Goal: Task Accomplishment & Management: Use online tool/utility

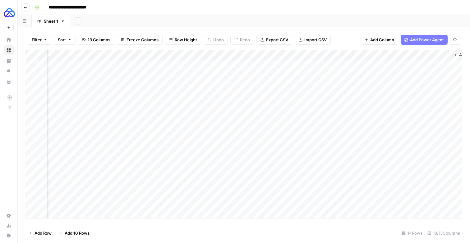
scroll to position [0, 594]
click at [419, 141] on div "Add Column" at bounding box center [243, 134] width 436 height 169
click at [422, 155] on div "Add Column" at bounding box center [243, 134] width 436 height 169
click at [420, 166] on div "Add Column" at bounding box center [243, 134] width 436 height 169
click at [419, 174] on div "Add Column" at bounding box center [243, 134] width 436 height 169
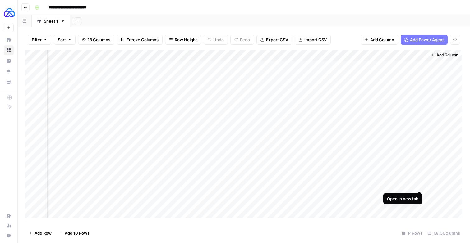
click at [420, 185] on div "Add Column" at bounding box center [243, 134] width 436 height 169
click at [419, 195] on div "Add Column" at bounding box center [243, 134] width 436 height 169
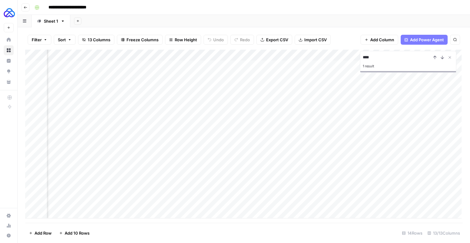
scroll to position [0, 529]
type input "****"
click at [154, 193] on div "Add Column" at bounding box center [243, 134] width 436 height 169
drag, startPoint x: 178, startPoint y: 201, endPoint x: 178, endPoint y: 207, distance: 6.5
click at [178, 207] on div "Add Column" at bounding box center [243, 134] width 436 height 169
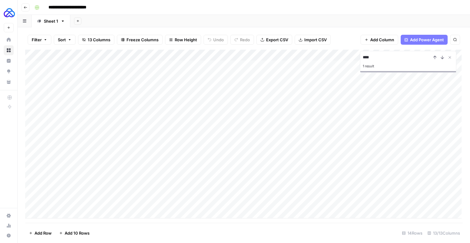
scroll to position [0, 0]
click at [67, 207] on div "Add Column" at bounding box center [243, 134] width 436 height 169
type textarea "*********"
click at [64, 218] on div "Add Column" at bounding box center [243, 134] width 436 height 169
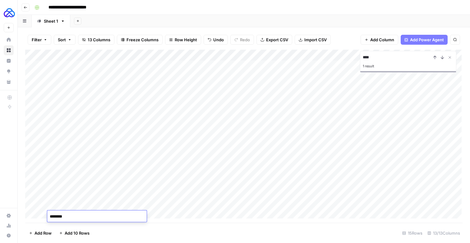
type textarea "*********"
click at [181, 215] on div "Add Column" at bounding box center [243, 134] width 436 height 169
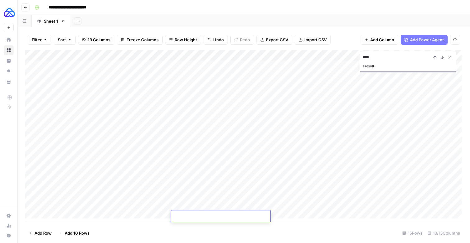
click at [181, 215] on textarea at bounding box center [220, 217] width 99 height 9
type textarea "**********"
click at [142, 214] on div "Add Column" at bounding box center [243, 134] width 436 height 169
click at [153, 208] on div "Add Column" at bounding box center [243, 134] width 436 height 169
drag, startPoint x: 171, startPoint y: 209, endPoint x: 171, endPoint y: 217, distance: 7.8
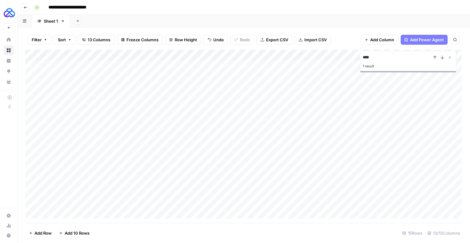
click at [171, 217] on div "Add Column" at bounding box center [243, 134] width 436 height 169
click at [234, 217] on div "Add Column" at bounding box center [243, 134] width 436 height 169
click at [211, 215] on div "Add Column" at bounding box center [243, 134] width 436 height 169
click at [211, 215] on textarea "**********" at bounding box center [224, 217] width 106 height 9
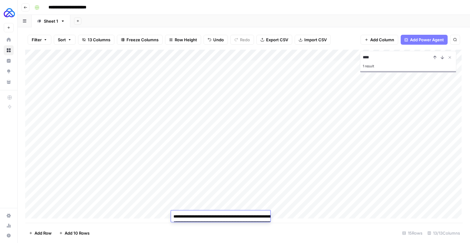
type textarea "**********"
click at [287, 217] on div "Add Column" at bounding box center [243, 134] width 436 height 169
click at [279, 223] on footer "Add Row Add 10 Rows 15 Rows 13/13 Columns" at bounding box center [243, 233] width 437 height 20
click at [279, 216] on div "Add Column" at bounding box center [243, 134] width 436 height 169
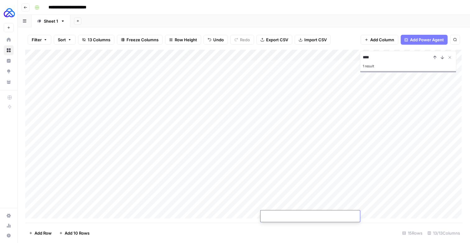
click at [279, 216] on textarea at bounding box center [309, 217] width 99 height 9
type textarea "**********"
click at [236, 215] on div "Add Column" at bounding box center [243, 134] width 436 height 169
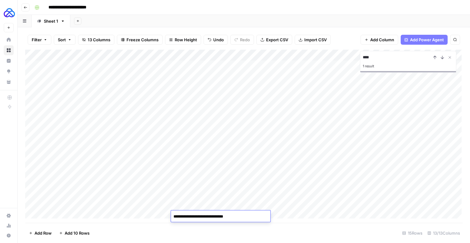
click at [236, 215] on textarea "**********" at bounding box center [220, 217] width 99 height 9
type textarea "**********"
click at [364, 212] on div "Add Column" at bounding box center [243, 134] width 436 height 169
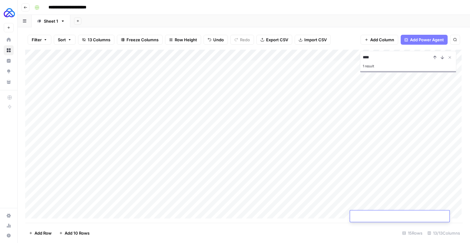
type textarea "**********"
click at [392, 219] on div "Add Column" at bounding box center [243, 134] width 436 height 169
type textarea "**********"
click at [395, 204] on div "Add Column" at bounding box center [243, 134] width 436 height 169
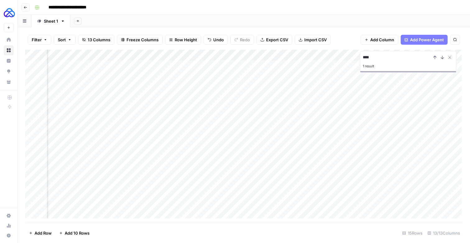
scroll to position [0, 282]
click at [321, 204] on div "Add Column" at bounding box center [243, 134] width 436 height 169
click at [325, 216] on div "Add Column" at bounding box center [243, 134] width 436 height 169
click at [319, 217] on div "Add Column" at bounding box center [243, 134] width 436 height 169
type textarea "**********"
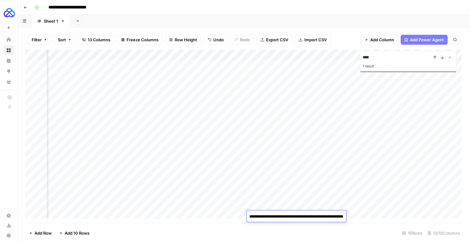
scroll to position [620, 0]
click at [329, 204] on div "Add Column" at bounding box center [243, 134] width 436 height 169
drag, startPoint x: 335, startPoint y: 210, endPoint x: 335, endPoint y: 217, distance: 6.2
click at [335, 217] on div "Add Column" at bounding box center [243, 134] width 436 height 169
click at [373, 207] on div "Add Column" at bounding box center [243, 134] width 436 height 169
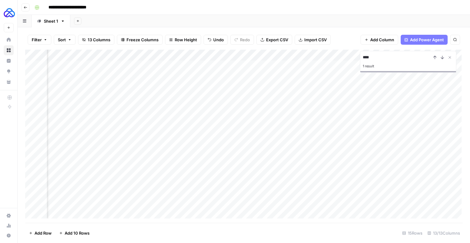
drag, startPoint x: 425, startPoint y: 210, endPoint x: 425, endPoint y: 216, distance: 6.5
click at [425, 216] on div "Add Column" at bounding box center [243, 134] width 436 height 169
click at [232, 216] on div "Add Column" at bounding box center [243, 134] width 436 height 169
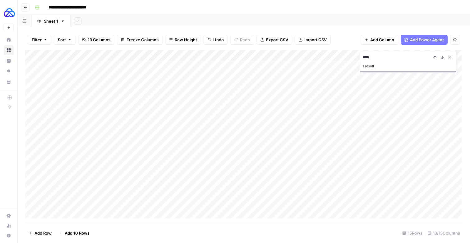
click at [203, 20] on div "Add Sheet" at bounding box center [270, 21] width 400 height 12
click at [450, 60] on icon "Close Search" at bounding box center [449, 57] width 5 height 5
click at [28, 7] on button "Go back" at bounding box center [25, 7] width 8 height 8
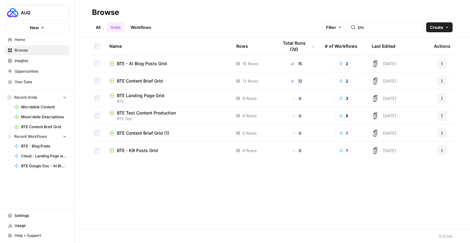
click at [150, 152] on span "BTE - KB Posts Grid" at bounding box center [137, 151] width 41 height 6
click at [148, 64] on span "BTE - AI Blog Posts Grid" at bounding box center [142, 64] width 50 height 6
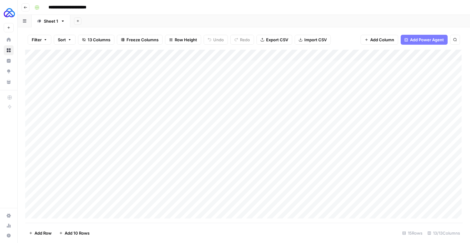
click at [53, 21] on div "Sheet 1" at bounding box center [51, 21] width 14 height 6
click at [53, 24] on input "*******" at bounding box center [52, 21] width 16 height 8
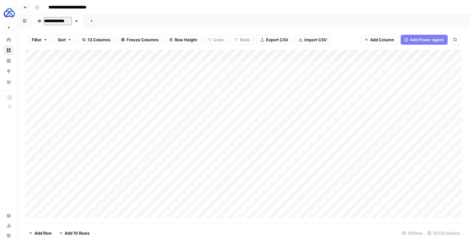
type input "**********"
click at [81, 23] on icon "button" at bounding box center [79, 21] width 4 height 4
click at [99, 43] on span "Duplicate Sheet" at bounding box center [108, 43] width 30 height 6
click at [119, 23] on div "Long Form Blog" at bounding box center [114, 21] width 30 height 6
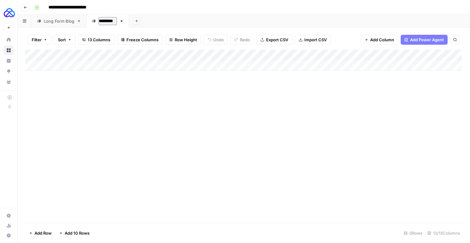
type input "**********"
click at [63, 24] on div "Long Form Blog" at bounding box center [59, 21] width 30 height 6
click at [33, 154] on div "Add Column" at bounding box center [243, 134] width 436 height 169
click at [72, 151] on div "Add Column" at bounding box center [243, 134] width 436 height 169
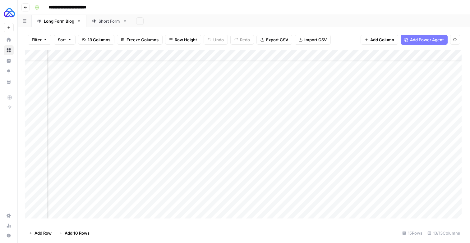
scroll to position [10, 408]
click at [295, 154] on div "Add Column" at bounding box center [243, 134] width 436 height 169
click at [113, 22] on div "Short Form" at bounding box center [110, 21] width 22 height 6
click at [69, 68] on div "Add Column" at bounding box center [243, 60] width 436 height 21
click at [58, 24] on div "Long Form Blog" at bounding box center [59, 21] width 30 height 6
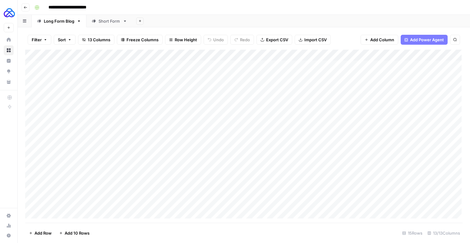
click at [107, 145] on div "Add Column" at bounding box center [243, 134] width 436 height 169
click at [163, 142] on div "Add Column" at bounding box center [243, 134] width 436 height 169
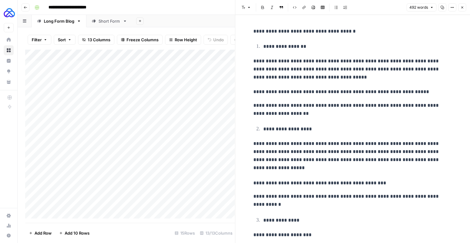
click at [285, 93] on p "**********" at bounding box center [352, 92] width 199 height 9
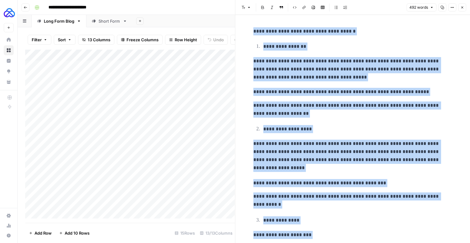
copy div "**********"
click at [111, 23] on div "Short Form" at bounding box center [110, 21] width 22 height 6
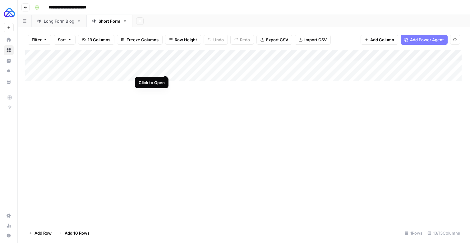
click at [163, 68] on div "Add Column" at bounding box center [243, 66] width 436 height 32
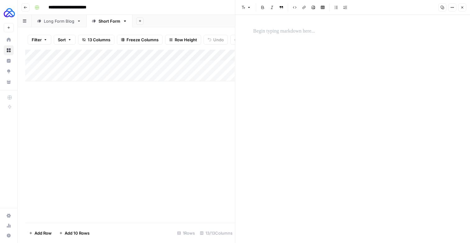
click at [296, 30] on p at bounding box center [352, 31] width 199 height 8
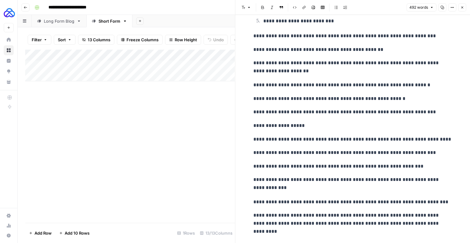
click at [459, 9] on button "Close" at bounding box center [462, 7] width 8 height 8
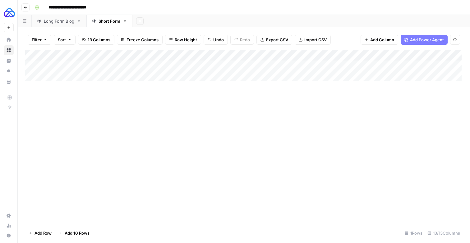
click at [62, 65] on div "Add Column" at bounding box center [243, 66] width 436 height 32
type textarea "*********"
click at [64, 29] on div "Filter Sort 13 Columns Freeze Columns Row Height Undo Redo Export CSV Import CS…" at bounding box center [244, 135] width 452 height 216
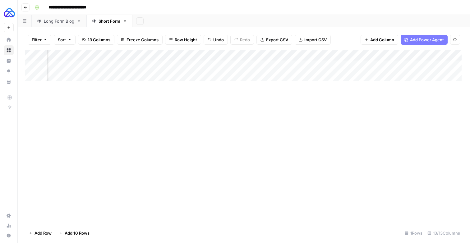
click at [65, 26] on link "Long Form Blog" at bounding box center [59, 21] width 55 height 12
click at [278, 165] on div "Add Column" at bounding box center [243, 134] width 436 height 169
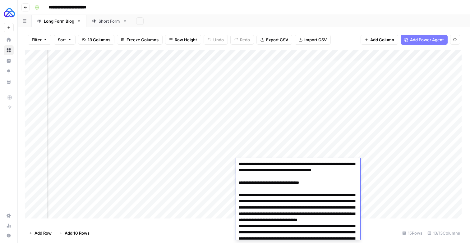
scroll to position [563, 0]
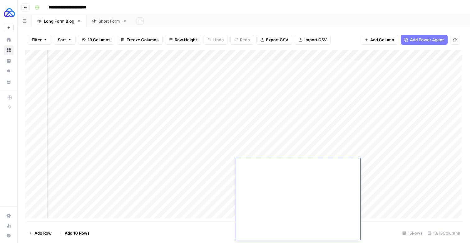
click at [109, 26] on link "Short Form" at bounding box center [109, 21] width 46 height 12
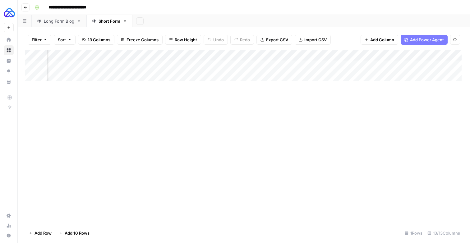
scroll to position [0, 212]
click at [334, 70] on div "Add Column" at bounding box center [243, 66] width 436 height 32
type textarea "**********"
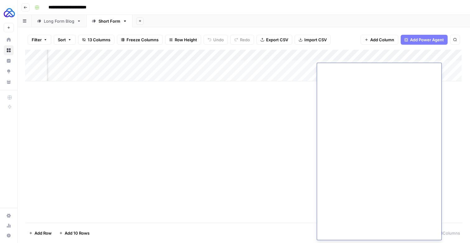
scroll to position [0, 246]
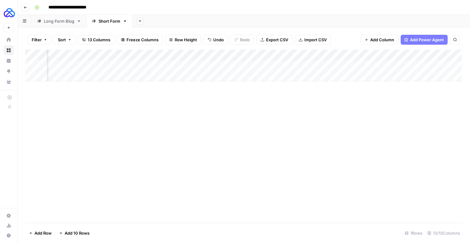
click at [71, 22] on div "Long Form Blog" at bounding box center [59, 21] width 30 height 6
click at [351, 151] on div "Add Column" at bounding box center [243, 134] width 436 height 169
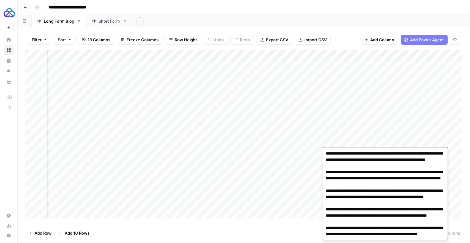
click at [351, 151] on textarea "**********" at bounding box center [385, 213] width 124 height 128
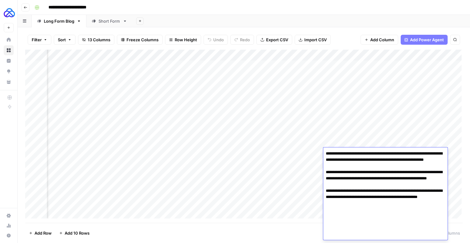
click at [108, 25] on link "Short Form" at bounding box center [109, 21] width 46 height 12
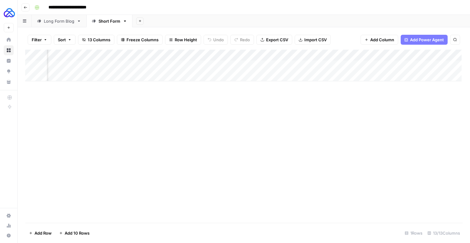
scroll to position [0, 360]
click at [282, 67] on div "Add Column" at bounding box center [243, 66] width 436 height 32
type textarea "**********"
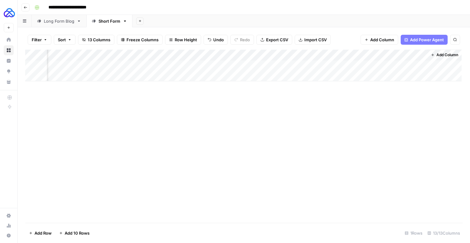
click at [70, 25] on link "Long Form Blog" at bounding box center [59, 21] width 55 height 12
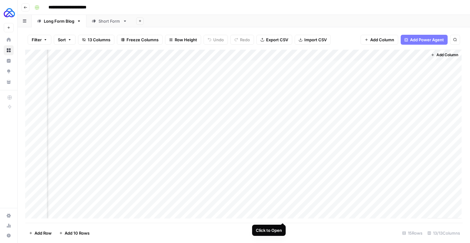
click at [283, 218] on div "Add Column" at bounding box center [243, 134] width 436 height 169
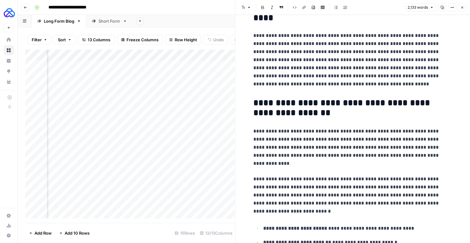
scroll to position [152, 0]
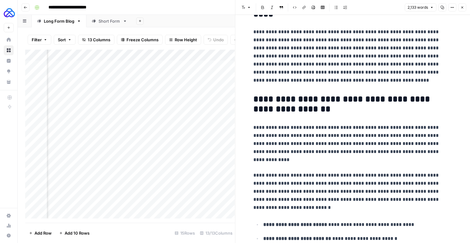
click at [285, 106] on h2 "**********" at bounding box center [352, 104] width 199 height 21
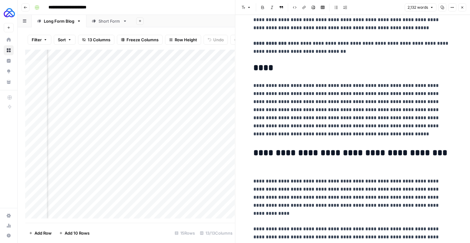
scroll to position [87, 0]
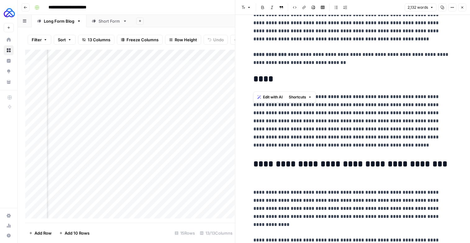
drag, startPoint x: 351, startPoint y: 72, endPoint x: 254, endPoint y: 60, distance: 98.3
click at [274, 98] on span "Edit with AI" at bounding box center [273, 97] width 20 height 6
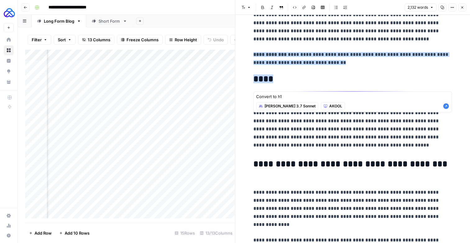
type textarea "Convert to h1"
click at [446, 106] on icon "button" at bounding box center [446, 106] width 6 height 6
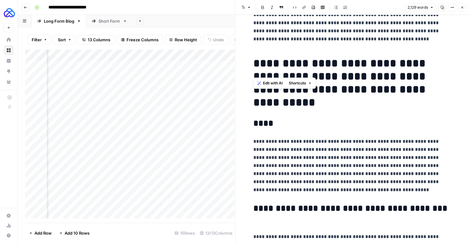
drag, startPoint x: 333, startPoint y: 67, endPoint x: 256, endPoint y: 69, distance: 76.5
click at [256, 69] on h1 "**********" at bounding box center [352, 85] width 199 height 56
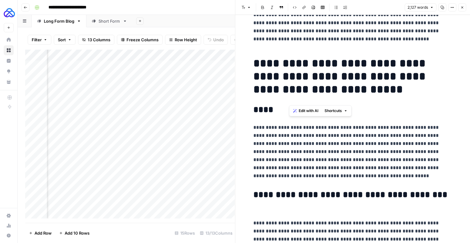
drag, startPoint x: 349, startPoint y: 96, endPoint x: 287, endPoint y: 83, distance: 63.1
click at [287, 83] on h1 "**********" at bounding box center [352, 78] width 199 height 42
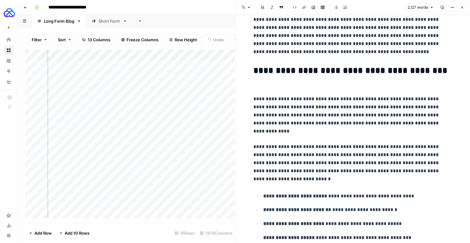
scroll to position [214, 0]
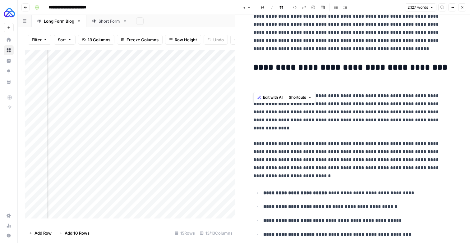
drag, startPoint x: 288, startPoint y: 83, endPoint x: 252, endPoint y: 72, distance: 37.6
click at [262, 75] on h2 "**********" at bounding box center [352, 73] width 199 height 21
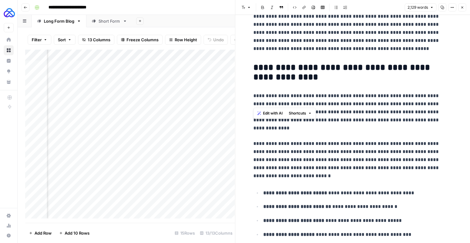
drag, startPoint x: 340, startPoint y: 85, endPoint x: 246, endPoint y: 89, distance: 94.5
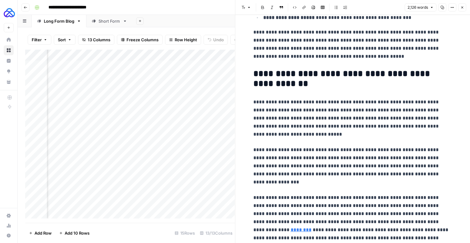
scroll to position [316, 0]
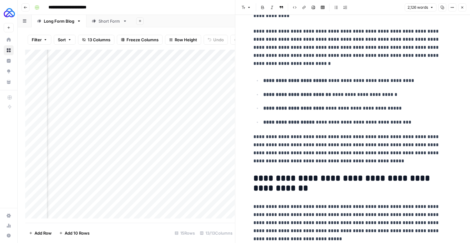
click at [461, 11] on button "Close" at bounding box center [462, 7] width 8 height 8
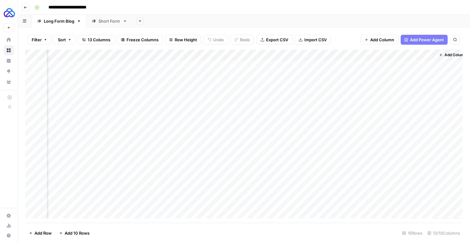
scroll to position [0, 587]
click at [337, 216] on div "Add Column" at bounding box center [243, 134] width 436 height 169
click at [427, 218] on div "Add Column" at bounding box center [243, 134] width 436 height 169
click at [309, 143] on div "Add Column" at bounding box center [243, 134] width 436 height 169
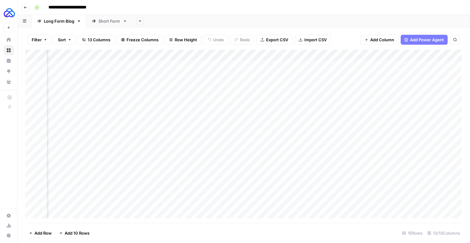
click at [120, 24] on div "Short Form" at bounding box center [110, 21] width 22 height 6
click at [320, 60] on div "Add Column" at bounding box center [243, 66] width 436 height 32
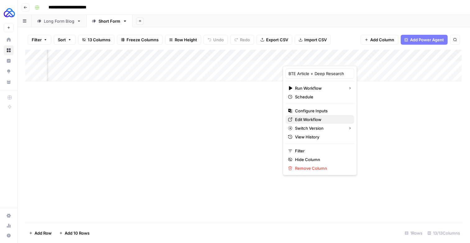
click at [310, 123] on span "Edit Workflow" at bounding box center [322, 120] width 54 height 6
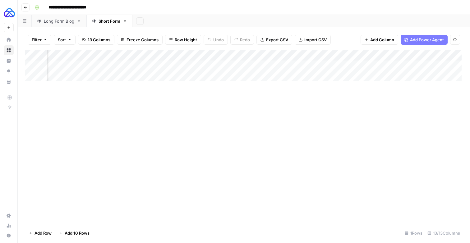
click at [355, 59] on div "Add Column" at bounding box center [243, 66] width 436 height 32
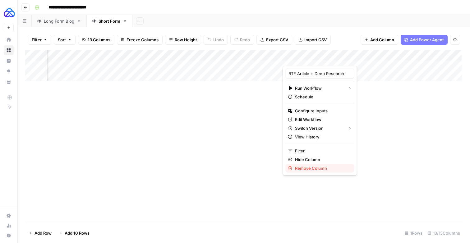
click at [311, 172] on span "Remove Column" at bounding box center [322, 168] width 54 height 6
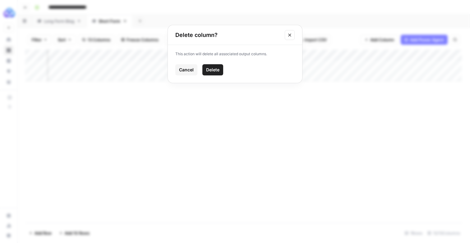
click at [214, 73] on span "Delete" at bounding box center [212, 70] width 13 height 6
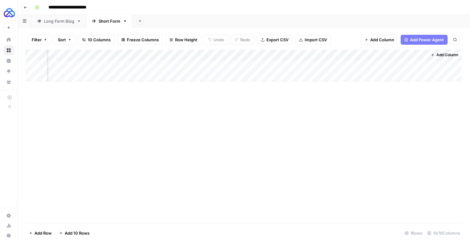
scroll to position [0, 420]
click at [438, 56] on span "Add Column" at bounding box center [447, 55] width 22 height 6
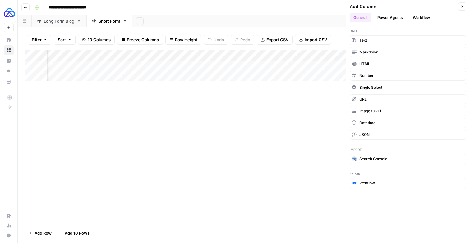
click at [425, 21] on button "Workflow" at bounding box center [421, 17] width 25 height 9
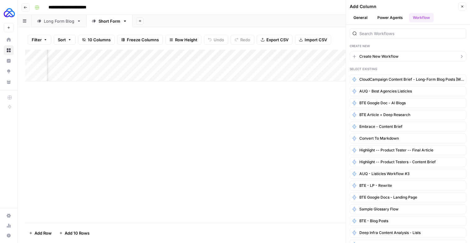
click at [387, 59] on span "Create New Workflow" at bounding box center [378, 57] width 39 height 6
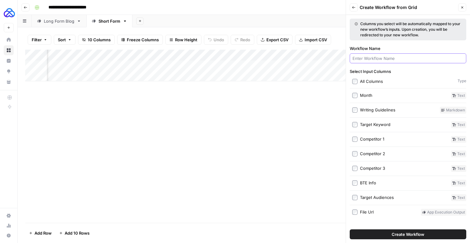
click at [379, 62] on input "Workflow Name" at bounding box center [407, 58] width 111 height 6
type input "S"
type input "A"
type input "BTE Glossary + Deep Research"
click at [462, 8] on icon "button" at bounding box center [462, 8] width 4 height 4
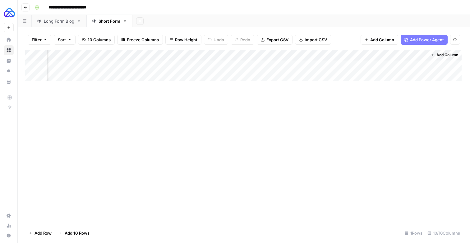
click at [25, 8] on icon "button" at bounding box center [26, 8] width 4 height 4
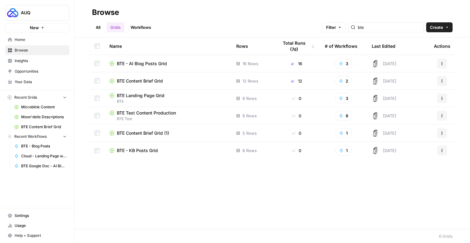
click at [140, 153] on span "BTE - KB Posts Grid" at bounding box center [137, 151] width 41 height 6
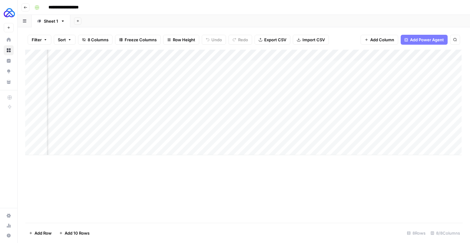
scroll to position [0, 274]
click at [355, 69] on div "Add Column" at bounding box center [243, 103] width 436 height 106
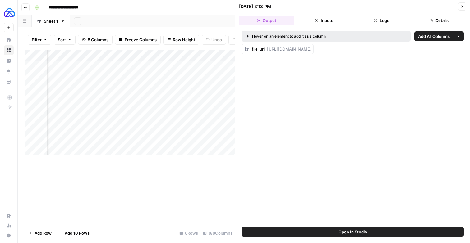
click at [460, 4] on button "Close" at bounding box center [462, 6] width 8 height 8
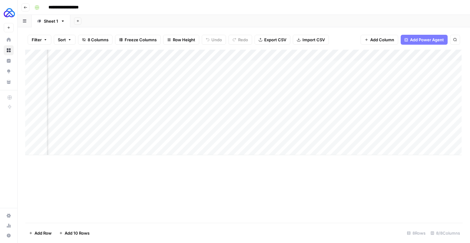
scroll to position [0, 274]
click at [356, 68] on div "Add Column" at bounding box center [243, 103] width 436 height 106
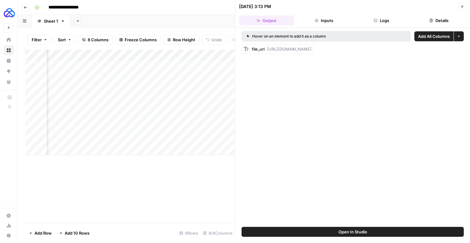
click at [387, 23] on button "Logs" at bounding box center [381, 21] width 55 height 10
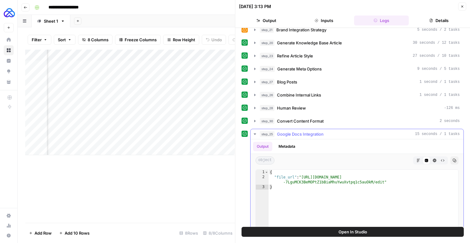
scroll to position [89, 0]
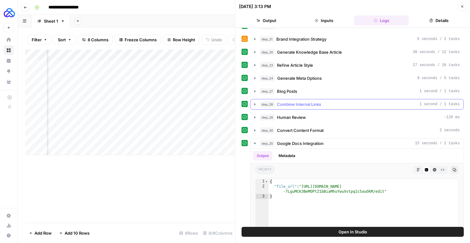
click at [255, 107] on icon "button" at bounding box center [254, 104] width 5 height 5
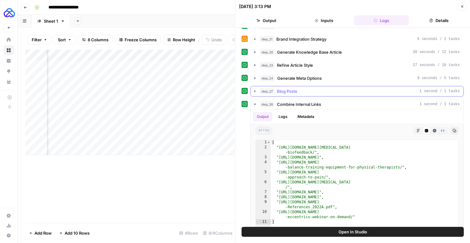
click at [255, 94] on icon "button" at bounding box center [254, 91] width 5 height 5
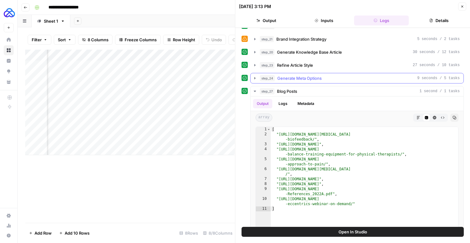
click at [257, 83] on button "step_24 Generate Meta Options 9 seconds / 5 tasks" at bounding box center [356, 78] width 213 height 10
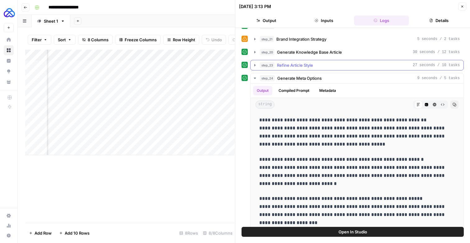
click at [255, 68] on icon "button" at bounding box center [254, 65] width 5 height 5
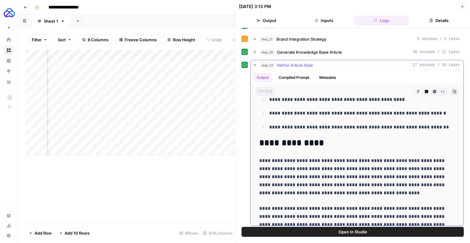
scroll to position [1332, 0]
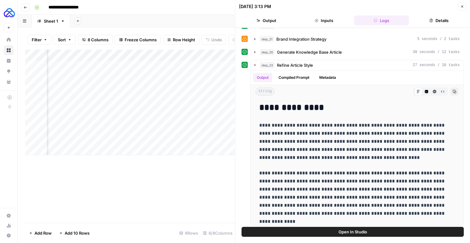
click at [462, 12] on header "08/25/25 at 3:13 PM Close Output Inputs Logs Details" at bounding box center [352, 14] width 235 height 28
click at [462, 11] on header "08/25/25 at 3:13 PM Close Output Inputs Logs Details" at bounding box center [352, 14] width 235 height 28
click at [462, 10] on button "Close" at bounding box center [462, 6] width 8 height 8
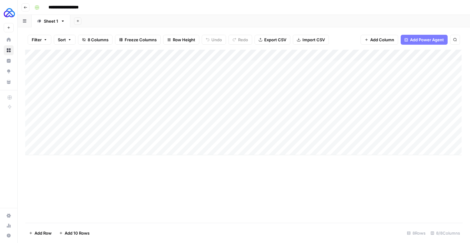
click at [108, 151] on div "Add Column" at bounding box center [243, 103] width 436 height 106
type textarea "**********"
click at [75, 161] on div "Add Column" at bounding box center [243, 108] width 436 height 116
click at [68, 177] on div "Add Column" at bounding box center [243, 113] width 436 height 127
click at [66, 186] on div "Add Column" at bounding box center [243, 118] width 436 height 137
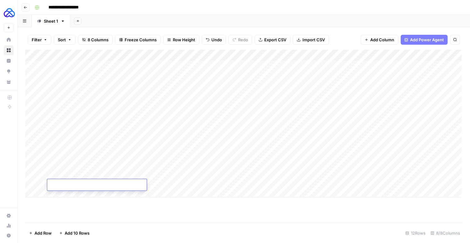
click at [65, 195] on div "Add Column" at bounding box center [243, 124] width 436 height 148
click at [63, 205] on div "Add Column" at bounding box center [243, 129] width 436 height 158
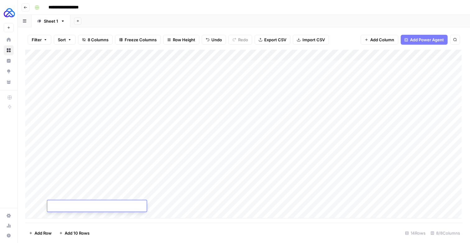
click at [84, 151] on div "Add Column" at bounding box center [243, 134] width 436 height 169
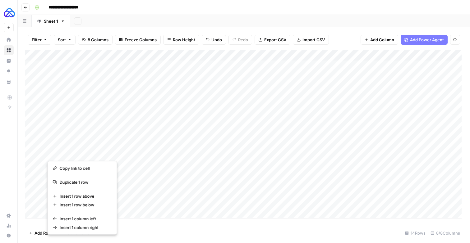
click at [102, 156] on button "button" at bounding box center [93, 153] width 90 height 11
click at [143, 155] on div "Add Column" at bounding box center [243, 134] width 436 height 169
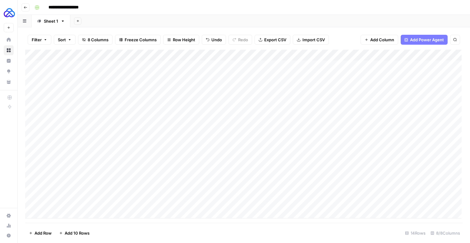
click at [111, 154] on div "Add Column" at bounding box center [243, 134] width 436 height 169
drag, startPoint x: 126, startPoint y: 154, endPoint x: 125, endPoint y: 204, distance: 51.0
click at [125, 204] on div "Add Column" at bounding box center [243, 134] width 436 height 169
click at [94, 219] on div "Add Column" at bounding box center [243, 134] width 436 height 169
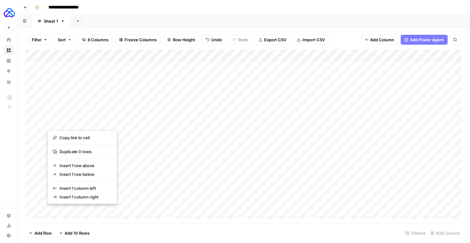
click at [142, 192] on div "Add Column" at bounding box center [243, 134] width 436 height 169
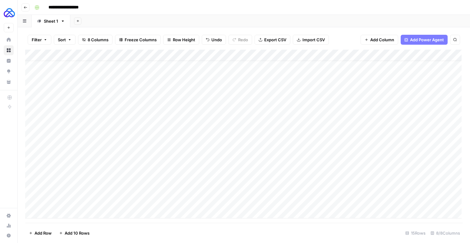
click at [85, 143] on div "Add Column" at bounding box center [243, 134] width 436 height 169
click at [102, 137] on div "Add Column" at bounding box center [243, 134] width 436 height 169
click at [102, 142] on div "Add Column" at bounding box center [243, 134] width 436 height 169
click at [102, 142] on textarea at bounding box center [96, 143] width 99 height 9
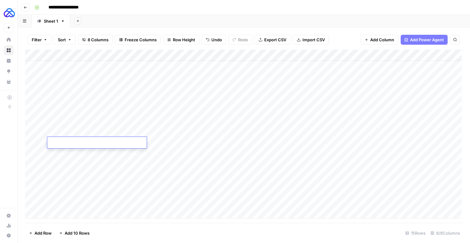
type textarea "**********"
click at [88, 157] on div "Add Column" at bounding box center [243, 134] width 436 height 169
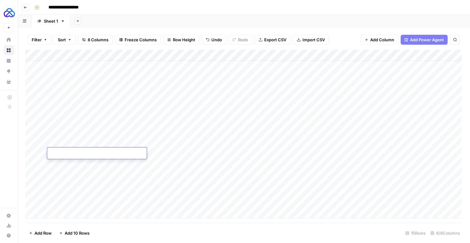
type textarea "*********"
click at [85, 164] on div "Add Column" at bounding box center [243, 134] width 436 height 169
type textarea "**********"
click at [77, 177] on div "Add Column" at bounding box center [243, 134] width 436 height 169
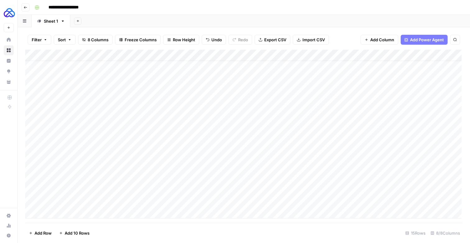
click at [77, 177] on div "Add Column" at bounding box center [243, 134] width 436 height 169
type textarea "**********"
click at [85, 187] on div "Add Column" at bounding box center [243, 134] width 436 height 169
type textarea "**********"
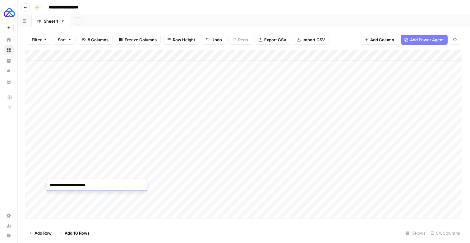
click at [145, 142] on div "Add Column" at bounding box center [243, 134] width 436 height 169
click at [174, 131] on div "Add Column" at bounding box center [243, 134] width 436 height 169
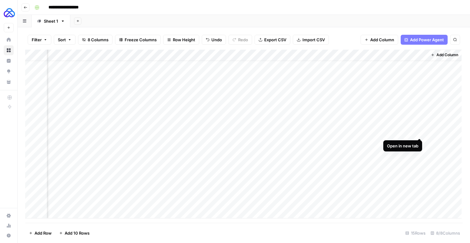
click at [418, 131] on div "Add Column" at bounding box center [243, 134] width 436 height 169
click at [419, 99] on div "Add Column" at bounding box center [243, 134] width 436 height 169
click at [154, 153] on div "Add Column" at bounding box center [243, 134] width 436 height 169
click at [112, 147] on div "Add Column" at bounding box center [243, 134] width 436 height 169
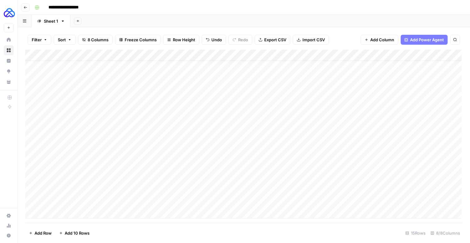
click at [112, 147] on div "Add Column" at bounding box center [243, 134] width 436 height 169
click at [112, 146] on textarea "**********" at bounding box center [100, 143] width 106 height 9
click at [221, 140] on div "Add Column" at bounding box center [243, 134] width 436 height 169
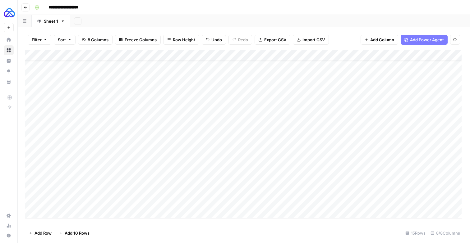
click at [327, 142] on div "Add Column" at bounding box center [243, 134] width 436 height 169
type textarea "**********"
click at [376, 142] on div "Add Column" at bounding box center [243, 134] width 436 height 169
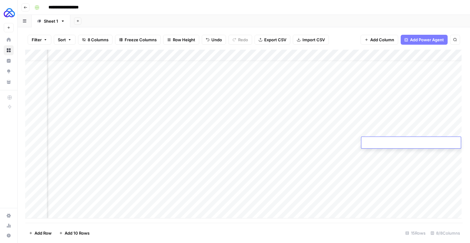
type textarea "**********"
click at [403, 140] on div "Add Column" at bounding box center [243, 134] width 436 height 169
click at [403, 140] on textarea at bounding box center [421, 143] width 99 height 9
type textarea "**********"
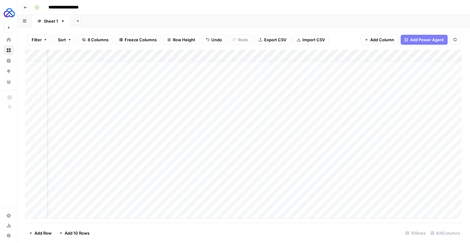
scroll to position [11, 0]
drag, startPoint x: 191, startPoint y: 130, endPoint x: 245, endPoint y: 132, distance: 53.2
click at [245, 132] on div "Add Column" at bounding box center [243, 134] width 436 height 169
click at [213, 134] on div "Add Column" at bounding box center [243, 134] width 436 height 169
type textarea "**********"
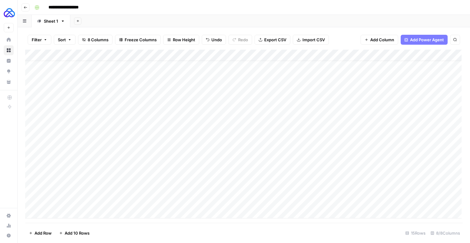
drag, startPoint x: 196, startPoint y: 133, endPoint x: 247, endPoint y: 135, distance: 51.3
click at [247, 135] on div "Add Column" at bounding box center [243, 134] width 436 height 169
drag, startPoint x: 315, startPoint y: 137, endPoint x: 314, endPoint y: 182, distance: 45.4
click at [314, 182] on div "Add Column" at bounding box center [243, 134] width 436 height 169
click at [123, 144] on div "Add Column" at bounding box center [243, 134] width 436 height 169
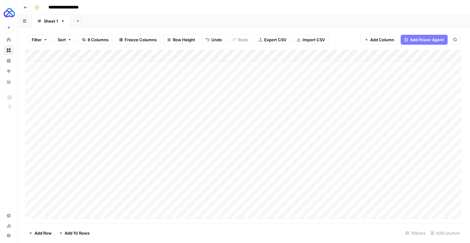
click at [104, 141] on div "Add Column" at bounding box center [243, 134] width 436 height 169
type textarea "**********"
click at [372, 143] on div "Add Column" at bounding box center [243, 134] width 436 height 169
click at [386, 69] on div "Add Column" at bounding box center [243, 134] width 436 height 169
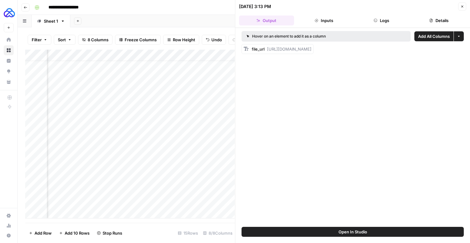
click at [441, 23] on button "Details" at bounding box center [438, 21] width 55 height 10
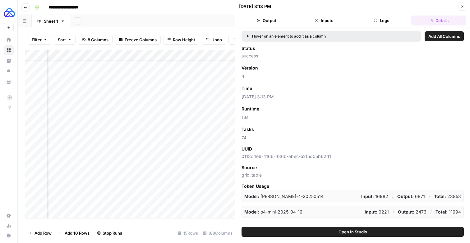
click at [243, 140] on link "74" at bounding box center [243, 137] width 5 height 5
click at [284, 134] on button "Add as Column" at bounding box center [275, 130] width 38 height 8
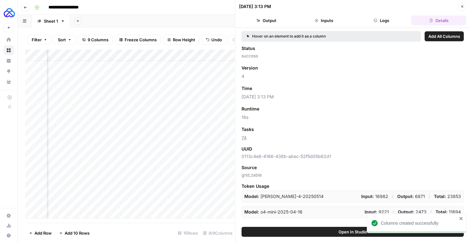
click at [461, 7] on icon "button" at bounding box center [462, 7] width 2 height 2
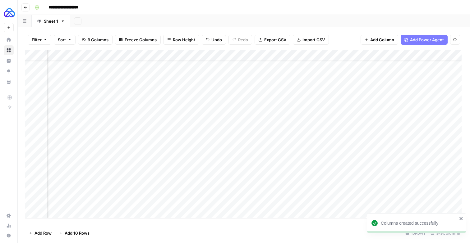
scroll to position [11, 0]
click at [76, 153] on div "Add Column" at bounding box center [243, 134] width 436 height 169
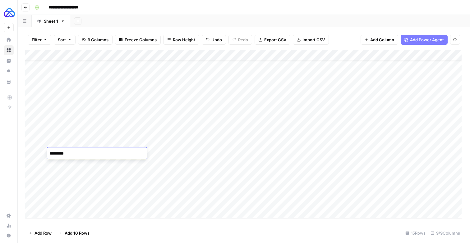
click at [76, 153] on textarea "*********" at bounding box center [100, 153] width 106 height 9
click at [341, 153] on div "Add Column" at bounding box center [243, 134] width 436 height 169
type textarea "**********"
click at [57, 153] on div "Add Column" at bounding box center [243, 134] width 436 height 169
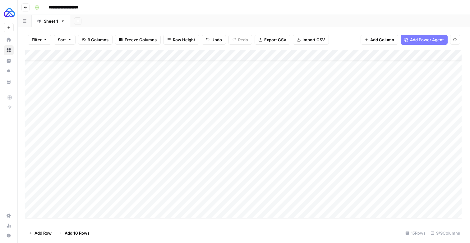
click at [57, 153] on div "Add Column" at bounding box center [243, 134] width 436 height 169
click at [57, 153] on textarea "*********" at bounding box center [100, 153] width 106 height 9
type textarea "**********"
click at [401, 155] on div "Add Column" at bounding box center [243, 134] width 436 height 169
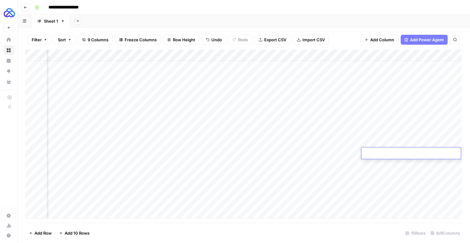
type textarea "**********"
click at [285, 152] on div "Add Column" at bounding box center [243, 134] width 436 height 169
click at [103, 161] on div "Add Column" at bounding box center [243, 134] width 436 height 169
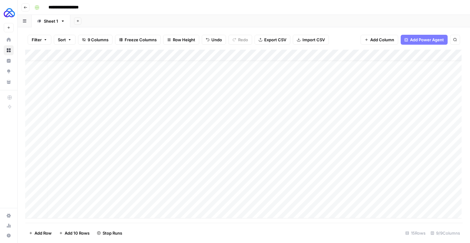
click at [103, 161] on div "Add Column" at bounding box center [243, 134] width 436 height 169
click at [124, 168] on textarea "**********" at bounding box center [97, 164] width 106 height 9
click at [327, 162] on div "Add Column" at bounding box center [243, 134] width 436 height 169
type textarea "**********"
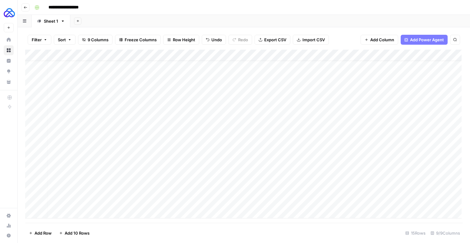
click at [70, 165] on div "Add Column" at bounding box center [243, 134] width 436 height 169
click at [70, 165] on textarea "**********" at bounding box center [97, 164] width 106 height 9
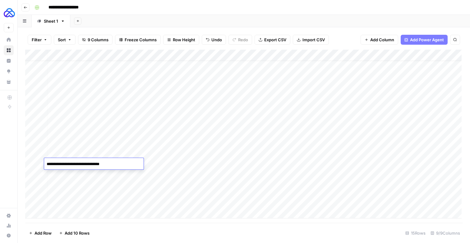
type textarea "**********"
click at [416, 164] on div "Add Column" at bounding box center [243, 134] width 436 height 169
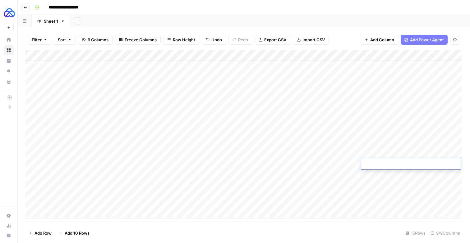
type textarea "**********"
click at [386, 165] on div "Add Column" at bounding box center [243, 134] width 436 height 169
click at [386, 165] on textarea at bounding box center [410, 164] width 99 height 9
type textarea "**********"
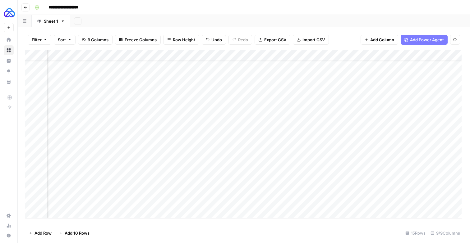
scroll to position [11, 237]
click at [400, 141] on div "Add Column" at bounding box center [243, 134] width 436 height 169
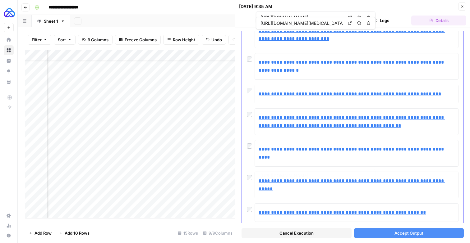
scroll to position [154, 0]
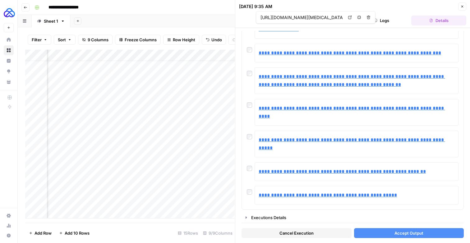
click at [390, 230] on button "Accept Output" at bounding box center [409, 233] width 110 height 10
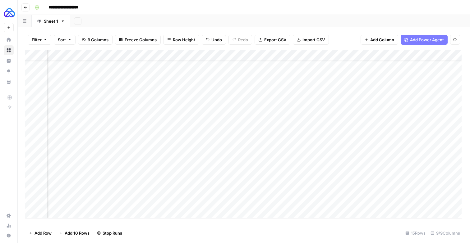
click at [378, 164] on div "Add Column" at bounding box center [243, 134] width 436 height 169
click at [126, 172] on div "Add Column" at bounding box center [243, 134] width 436 height 169
click at [210, 168] on div "Add Column" at bounding box center [243, 134] width 436 height 169
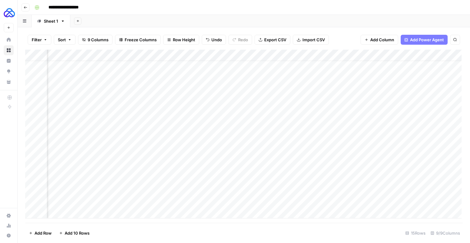
scroll to position [11, 204]
click at [181, 175] on div "Add Column" at bounding box center [243, 134] width 436 height 169
type textarea "**********"
click at [426, 142] on div "Add Column" at bounding box center [243, 134] width 436 height 169
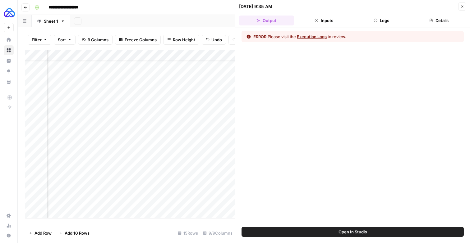
click at [379, 24] on button "Logs" at bounding box center [381, 21] width 55 height 10
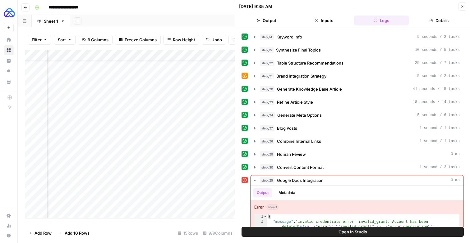
scroll to position [93, 0]
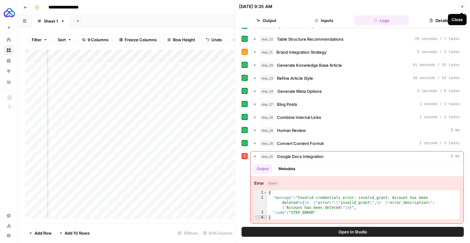
click at [459, 8] on button "Close" at bounding box center [462, 6] width 8 height 8
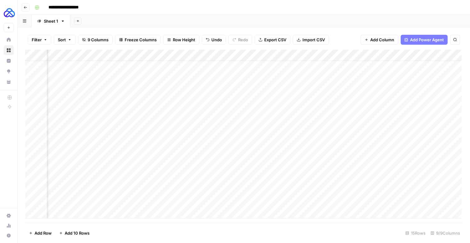
click at [405, 57] on div "Add Column" at bounding box center [243, 134] width 436 height 169
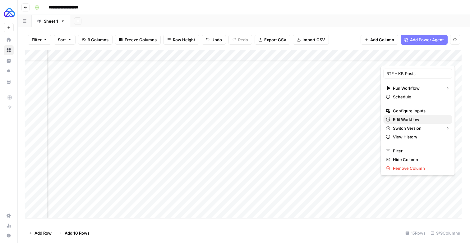
click at [404, 124] on link "Edit Workflow" at bounding box center [417, 119] width 69 height 9
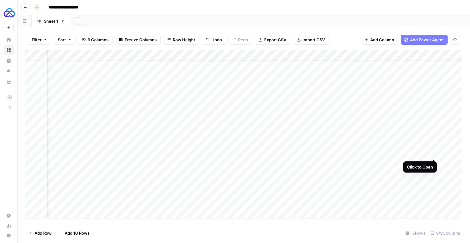
click at [434, 152] on div "Add Column" at bounding box center [243, 134] width 436 height 169
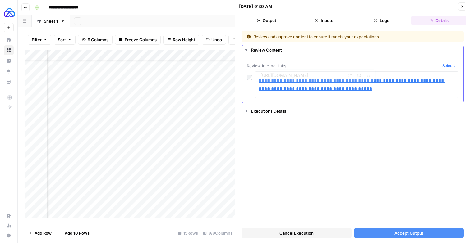
click at [252, 79] on div at bounding box center [251, 75] width 8 height 9
click at [410, 231] on span "Accept Output" at bounding box center [408, 233] width 29 height 6
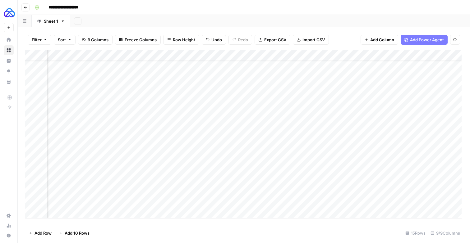
scroll to position [11, 263]
click at [367, 153] on div "Add Column" at bounding box center [243, 134] width 436 height 169
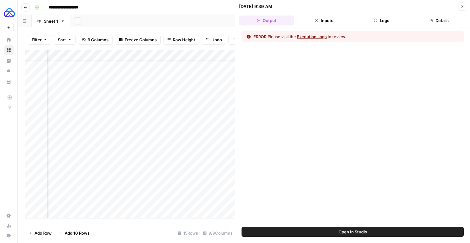
click at [375, 25] on button "Logs" at bounding box center [381, 21] width 55 height 10
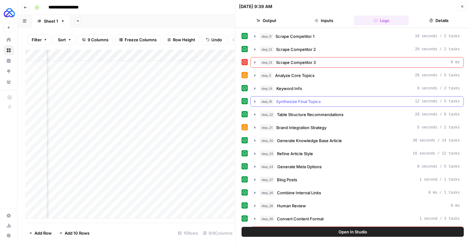
scroll to position [93, 0]
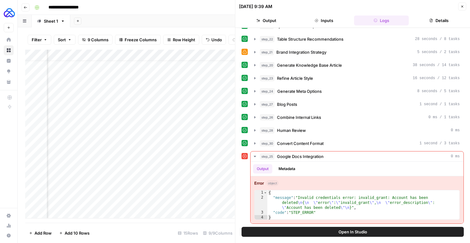
click at [464, 8] on button "Close" at bounding box center [462, 6] width 8 height 8
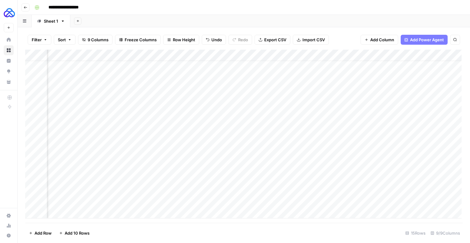
click at [181, 176] on div "Add Column" at bounding box center [243, 134] width 436 height 169
type textarea "**********"
click at [253, 175] on div "Add Column" at bounding box center [243, 134] width 436 height 169
click at [253, 175] on textarea at bounding box center [281, 175] width 99 height 9
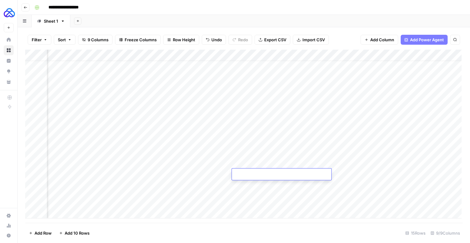
type textarea "**********"
click at [349, 175] on div "Add Column" at bounding box center [243, 134] width 436 height 169
click at [374, 164] on div "Add Column" at bounding box center [243, 134] width 436 height 169
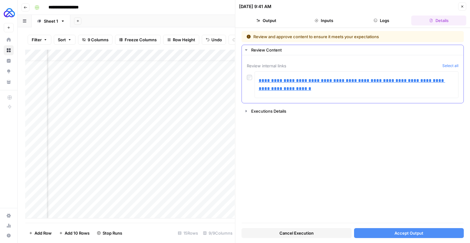
click at [252, 85] on div "**********" at bounding box center [353, 84] width 212 height 27
click at [405, 232] on span "Accept Output" at bounding box center [408, 233] width 29 height 6
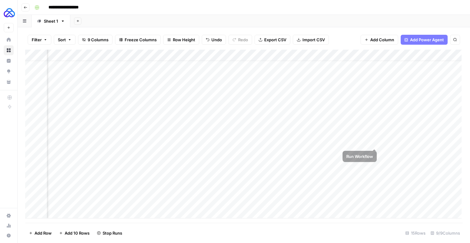
click at [374, 143] on div "Add Column" at bounding box center [243, 134] width 436 height 169
click at [375, 152] on div "Add Column" at bounding box center [243, 134] width 436 height 169
click at [68, 183] on div "Add Column" at bounding box center [243, 134] width 436 height 169
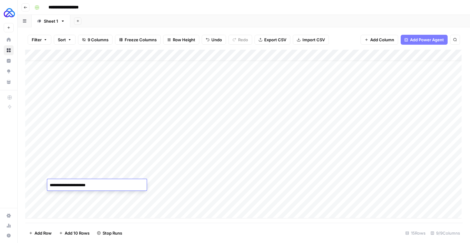
click at [68, 183] on textarea "**********" at bounding box center [100, 185] width 106 height 9
click at [342, 164] on div "Add Column" at bounding box center [243, 134] width 436 height 169
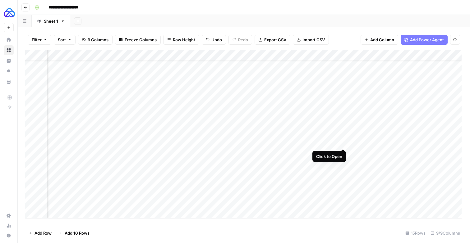
click at [342, 143] on div "Add Column" at bounding box center [243, 134] width 436 height 169
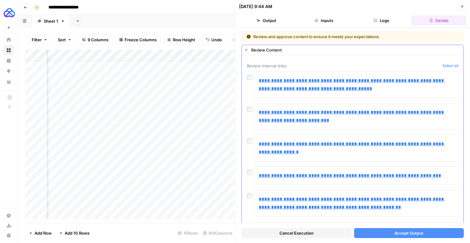
click at [444, 69] on button "Select all" at bounding box center [450, 66] width 16 height 6
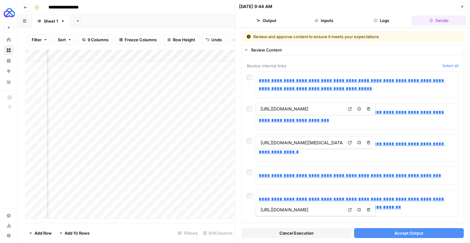
click at [394, 234] on span "Accept Output" at bounding box center [408, 233] width 29 height 6
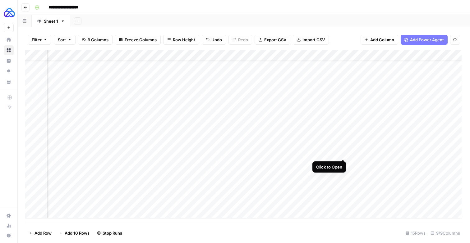
click at [342, 153] on div "Add Column" at bounding box center [243, 134] width 436 height 169
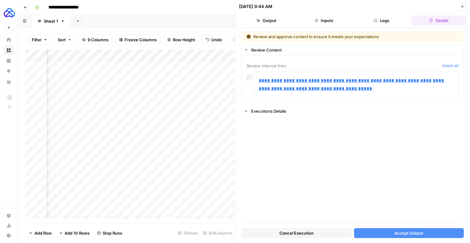
click at [394, 233] on span "Accept Output" at bounding box center [408, 233] width 29 height 6
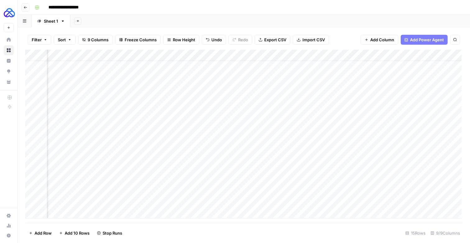
click at [342, 175] on div "Add Column" at bounding box center [243, 134] width 436 height 169
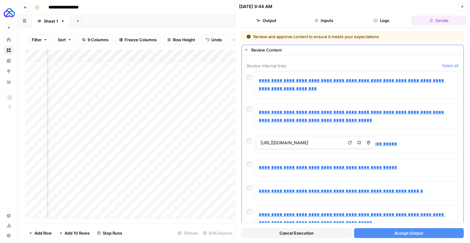
click at [354, 141] on link "Open in a new tab" at bounding box center [350, 143] width 8 height 8
click at [448, 67] on button "Select all" at bounding box center [450, 66] width 16 height 6
click at [405, 230] on span "Accept Output" at bounding box center [408, 233] width 29 height 6
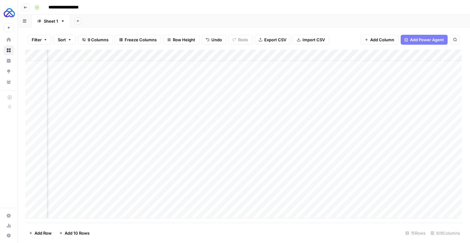
scroll to position [11, 0]
click at [133, 58] on div "Add Column" at bounding box center [243, 134] width 436 height 169
click at [441, 58] on span "Add Column" at bounding box center [447, 55] width 22 height 6
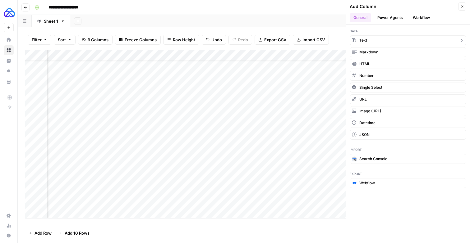
click at [394, 39] on button "Text" at bounding box center [408, 40] width 117 height 10
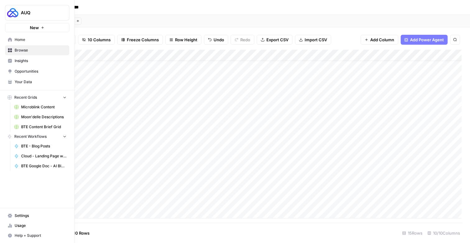
scroll to position [11, 0]
drag, startPoint x: 365, startPoint y: 61, endPoint x: 88, endPoint y: 70, distance: 277.0
click at [88, 70] on div "Add Column" at bounding box center [243, 134] width 436 height 169
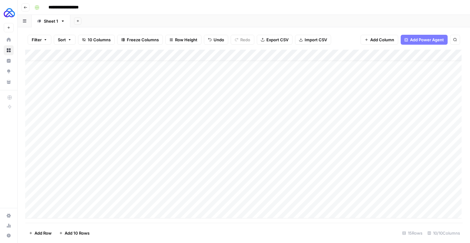
click at [80, 58] on div "Add Column" at bounding box center [243, 134] width 436 height 169
click at [80, 58] on div at bounding box center [93, 59] width 90 height 13
click at [76, 75] on input "New Column" at bounding box center [84, 74] width 63 height 6
type input "Month"
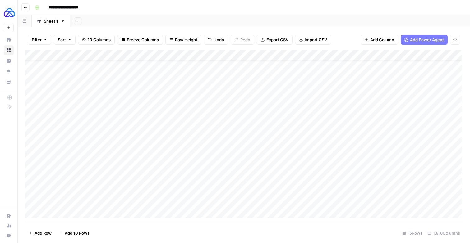
click at [87, 122] on div "Add Column" at bounding box center [243, 134] width 436 height 169
click at [79, 143] on div "Add Column" at bounding box center [243, 134] width 436 height 169
type textarea "*********"
drag, startPoint x: 136, startPoint y: 148, endPoint x: 135, endPoint y: 181, distance: 33.6
click at [135, 181] on div "Add Column" at bounding box center [243, 134] width 436 height 169
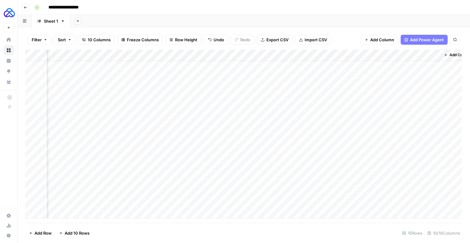
scroll to position [11, 419]
click at [419, 142] on div "Add Column" at bounding box center [243, 134] width 436 height 169
click at [420, 153] on div "Add Column" at bounding box center [243, 134] width 436 height 169
click at [308, 164] on div "Add Column" at bounding box center [243, 134] width 436 height 169
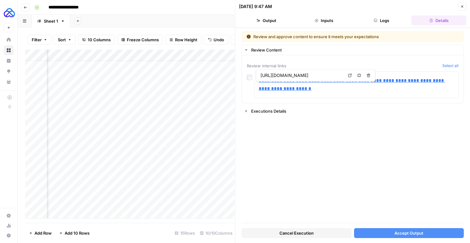
click at [415, 234] on span "Accept Output" at bounding box center [408, 233] width 29 height 6
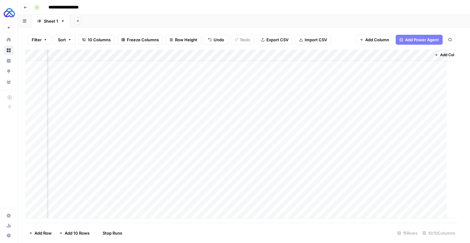
scroll to position [11, 411]
click at [427, 174] on div "Add Column" at bounding box center [243, 134] width 436 height 169
click at [426, 163] on div "Add Column" at bounding box center [243, 134] width 436 height 169
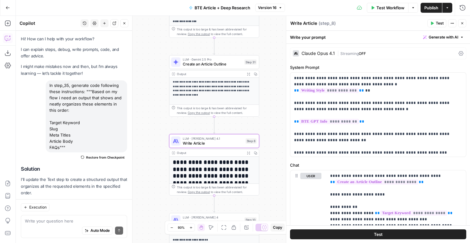
scroll to position [62, 0]
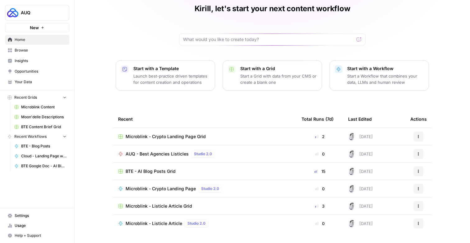
scroll to position [26, 0]
click at [161, 157] on span "AUQ - Best Agencies Listicles" at bounding box center [157, 154] width 63 height 6
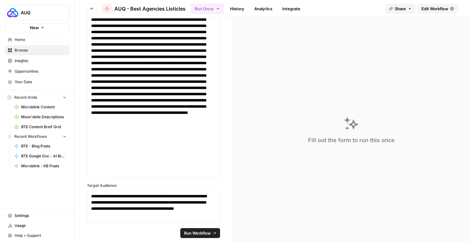
scroll to position [292, 0]
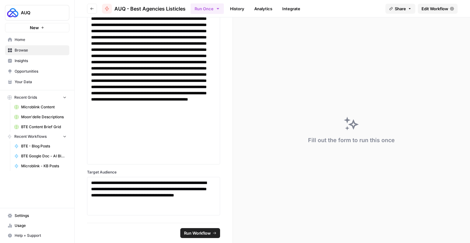
click at [423, 9] on span "Edit Workflow" at bounding box center [434, 9] width 27 height 6
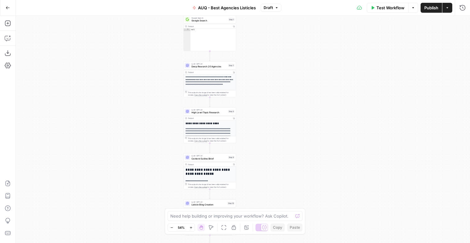
click at [197, 65] on span "LLM · GPT-4.1" at bounding box center [208, 63] width 35 height 3
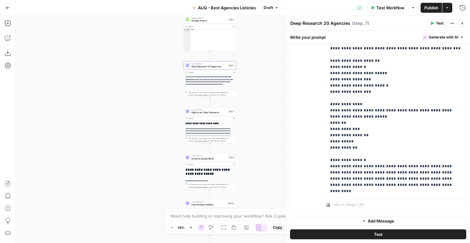
scroll to position [194, 0]
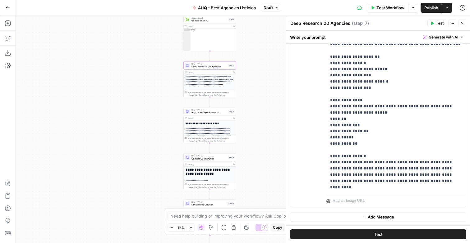
click at [464, 25] on button "Close" at bounding box center [462, 23] width 8 height 8
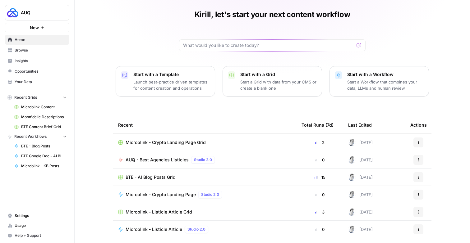
scroll to position [11, 0]
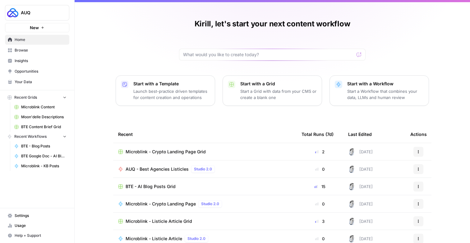
click at [38, 55] on link "Browse" at bounding box center [37, 50] width 64 height 10
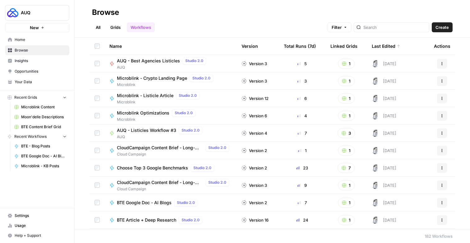
click at [165, 134] on span "AUQ - Listicles Workflow #3" at bounding box center [146, 130] width 59 height 6
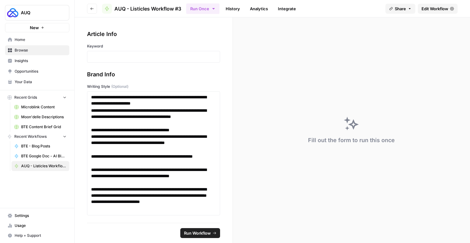
click at [428, 10] on span "Edit Workflow" at bounding box center [434, 9] width 27 height 6
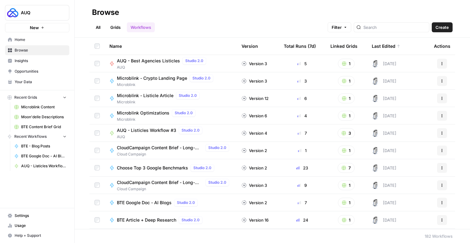
click at [118, 32] on link "Grids" at bounding box center [116, 27] width 18 height 10
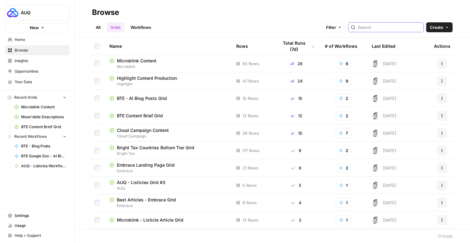
click at [374, 30] on input "search" at bounding box center [389, 27] width 63 height 6
type input "auq"
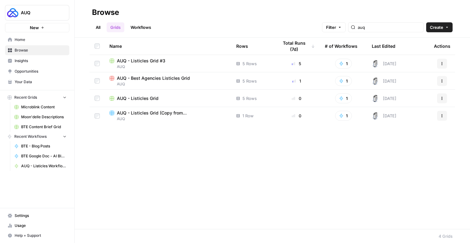
click at [153, 81] on span "AUQ - Best Agencies Listicles Grid" at bounding box center [153, 78] width 73 height 6
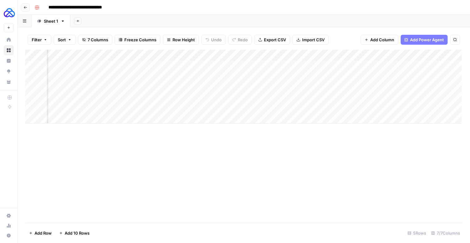
scroll to position [0, 213]
click at [357, 68] on div "Add Column" at bounding box center [243, 87] width 436 height 74
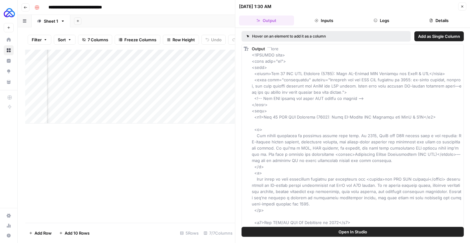
click at [385, 25] on button "Logs" at bounding box center [381, 21] width 55 height 10
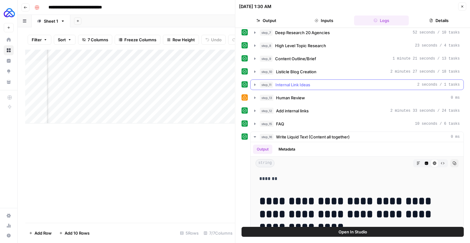
scroll to position [0, 0]
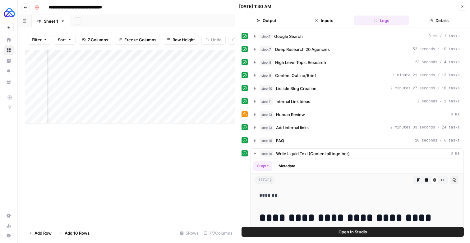
click at [430, 17] on button "Details" at bounding box center [438, 21] width 55 height 10
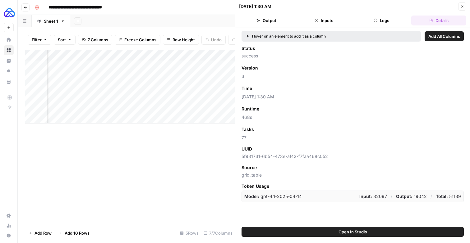
click at [277, 132] on span "Add as Column" at bounding box center [272, 130] width 27 height 6
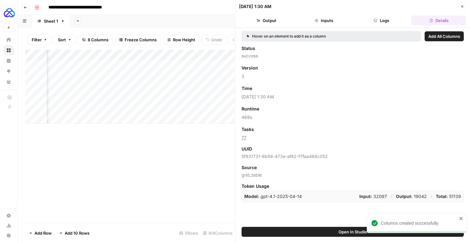
click at [460, 4] on button "Close" at bounding box center [462, 6] width 8 height 8
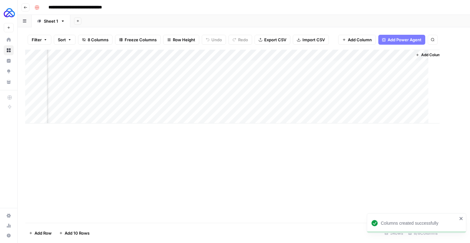
scroll to position [0, 261]
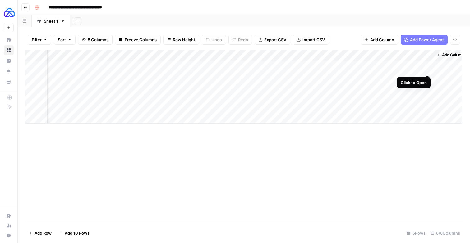
click at [429, 70] on div "Add Column" at bounding box center [243, 87] width 436 height 74
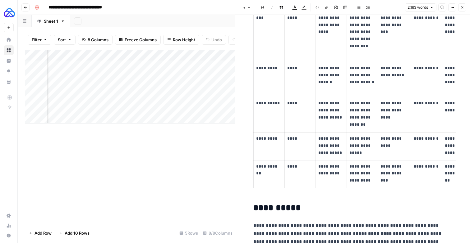
scroll to position [2646, 0]
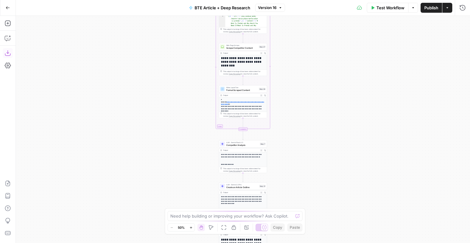
click at [10, 56] on icon "button" at bounding box center [8, 53] width 6 height 6
click at [7, 7] on icon "button" at bounding box center [8, 8] width 4 height 4
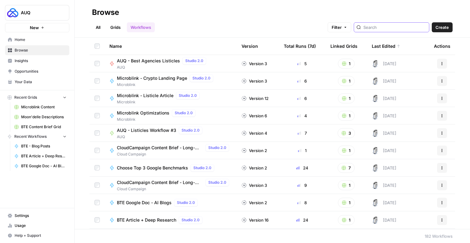
click at [383, 26] on input "search" at bounding box center [394, 27] width 63 height 6
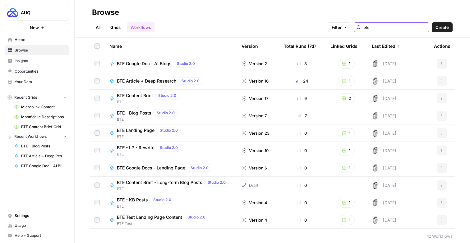
type input "bte"
click at [141, 201] on span "BTE - KB Posts" at bounding box center [132, 200] width 31 height 6
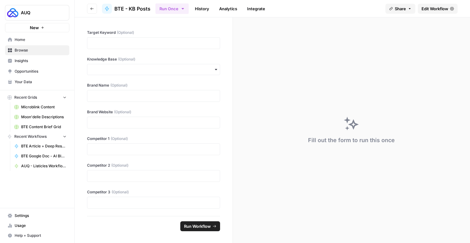
click at [420, 5] on link "Edit Workflow" at bounding box center [438, 9] width 40 height 10
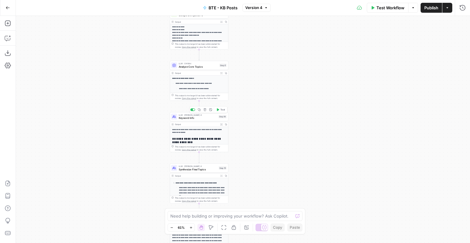
click at [206, 118] on span "Keyword Info" at bounding box center [198, 118] width 38 height 4
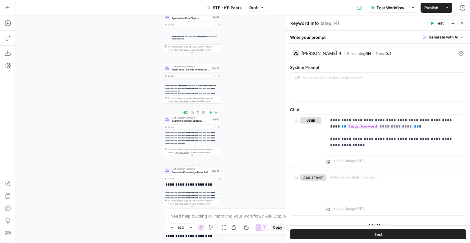
click at [185, 121] on span "Brand Integration Strategy" at bounding box center [191, 121] width 39 height 4
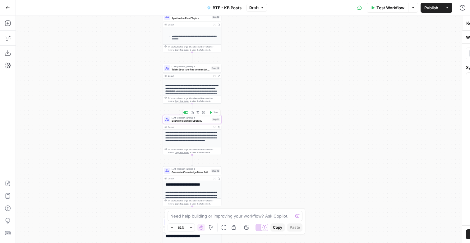
type textarea "Brand Integration Strategy"
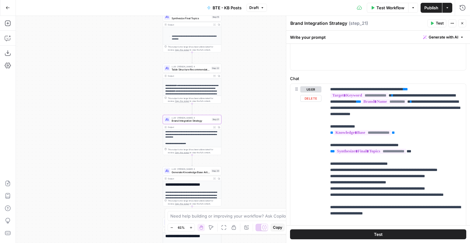
scroll to position [319, 0]
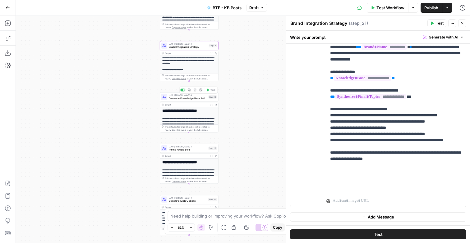
click at [183, 97] on span "Generate Knowledge Base Article" at bounding box center [188, 99] width 38 height 4
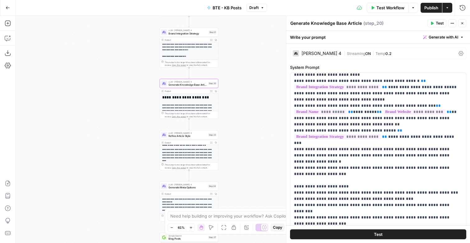
scroll to position [130, 0]
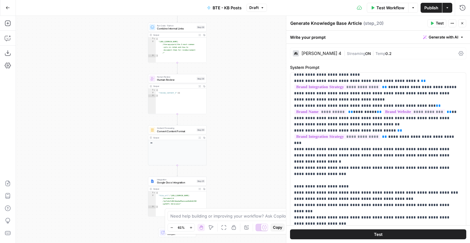
click at [255, 59] on div "**********" at bounding box center [243, 129] width 454 height 227
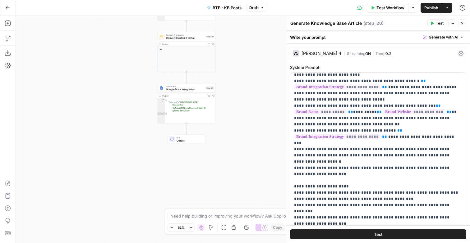
click at [186, 91] on span "Google Docs Integration" at bounding box center [185, 90] width 38 height 4
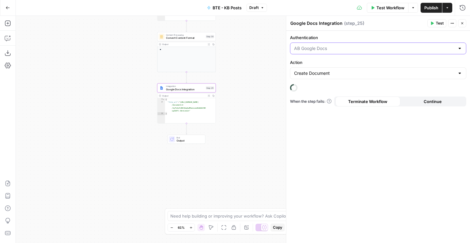
click at [328, 48] on input "Authentication" at bounding box center [374, 48] width 161 height 6
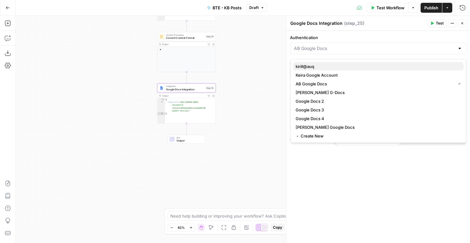
click at [322, 69] on span "kirill@auq" at bounding box center [377, 66] width 163 height 6
type input "kirill@auq"
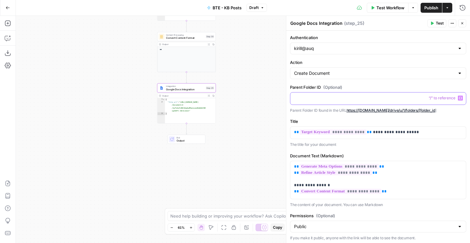
click at [332, 100] on p at bounding box center [378, 98] width 168 height 6
click at [384, 136] on p "**********" at bounding box center [377, 132] width 167 height 7
click at [387, 136] on p "**********" at bounding box center [377, 132] width 167 height 7
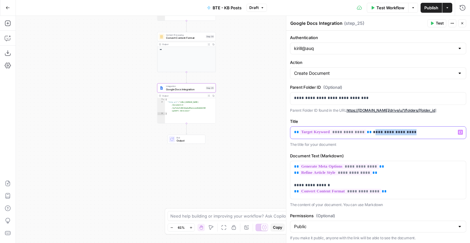
drag, startPoint x: 419, startPoint y: 140, endPoint x: 376, endPoint y: 139, distance: 43.2
click at [376, 136] on p "**********" at bounding box center [377, 132] width 167 height 7
click at [294, 138] on div "**********" at bounding box center [378, 133] width 176 height 12
click at [423, 136] on p "**********" at bounding box center [377, 132] width 167 height 7
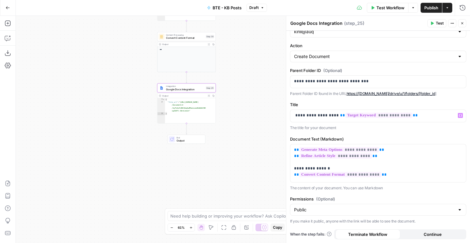
click at [432, 8] on span "Publish" at bounding box center [431, 8] width 14 height 6
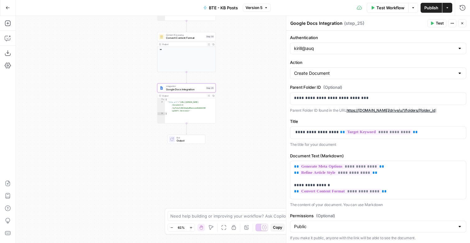
click at [427, 12] on button "Publish" at bounding box center [430, 8] width 21 height 10
